Goal: Task Accomplishment & Management: Use online tool/utility

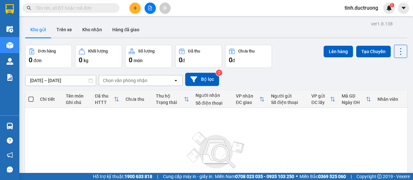
click at [148, 9] on icon "file-add" at bounding box center [150, 8] width 5 height 5
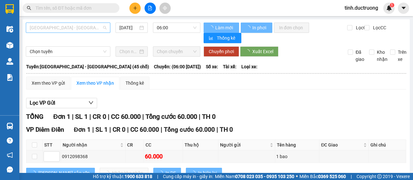
click at [81, 27] on span "[GEOGRAPHIC_DATA] - [GEOGRAPHIC_DATA] (45 chỗ)" at bounding box center [68, 28] width 77 height 10
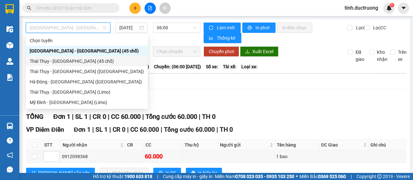
drag, startPoint x: 63, startPoint y: 63, endPoint x: 117, endPoint y: 41, distance: 59.1
click at [64, 63] on div "Thái Thụy - [GEOGRAPHIC_DATA] (45 chỗ)" at bounding box center [87, 61] width 114 height 7
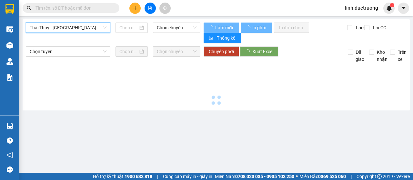
type input "[DATE]"
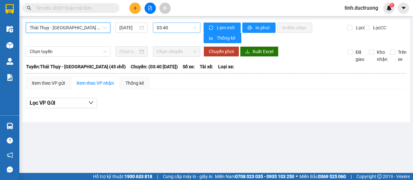
click at [168, 27] on span "03:40" at bounding box center [176, 28] width 39 height 10
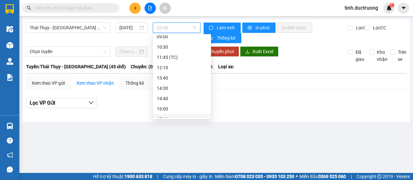
scroll to position [83, 0]
click at [168, 91] on div "16:00" at bounding box center [182, 92] width 50 height 7
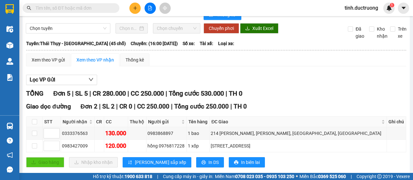
scroll to position [32, 0]
